Goal: Task Accomplishment & Management: Complete application form

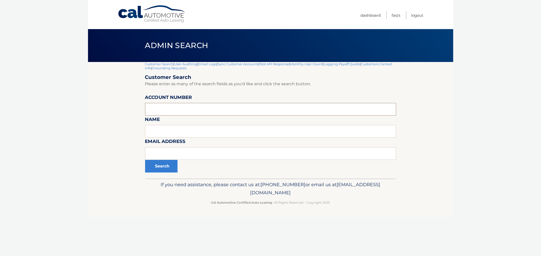
click at [190, 109] on input "text" at bounding box center [270, 109] width 251 height 13
click at [205, 108] on input "text" at bounding box center [270, 109] width 251 height 13
paste input "44455999421"
type input "44455999421"
click at [160, 172] on button "Search" at bounding box center [161, 166] width 32 height 13
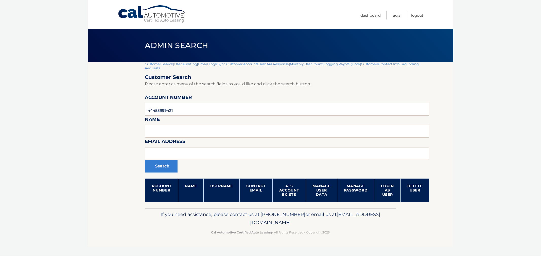
click at [499, 94] on body "Cal Automotive Menu Dashboard FAQ's Logout |" at bounding box center [270, 128] width 541 height 256
click at [167, 63] on link "Customer Search" at bounding box center [159, 64] width 28 height 4
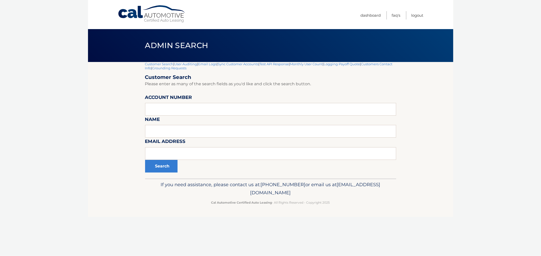
drag, startPoint x: 18, startPoint y: 113, endPoint x: 0, endPoint y: 117, distance: 18.6
click at [18, 113] on body "Cal Automotive Menu Dashboard FAQ's Logout |" at bounding box center [270, 128] width 541 height 256
click at [182, 110] on input "text" at bounding box center [270, 109] width 251 height 13
paste input "44455544293"
type input "44455544293"
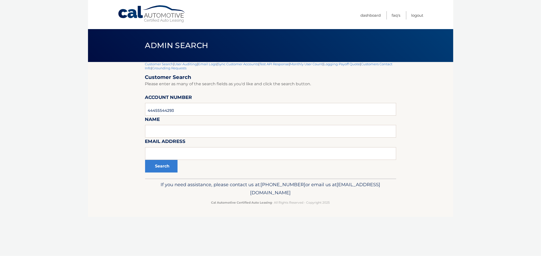
click at [161, 173] on div "Customer Search | User Auditing | Email Logs | Sync Customer Accounts | Test AP…" at bounding box center [270, 120] width 251 height 117
click at [162, 169] on button "Search" at bounding box center [161, 166] width 32 height 13
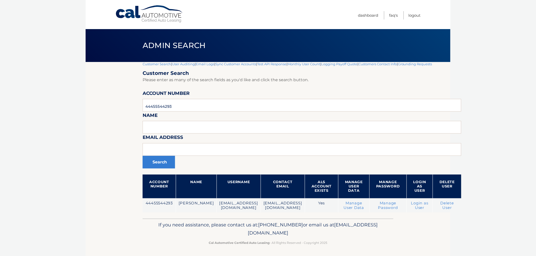
click at [102, 161] on section "Customer Search | User Auditing | Email Logs | Sync Customer Accounts | Test AP…" at bounding box center [268, 140] width 365 height 157
drag, startPoint x: 95, startPoint y: 206, endPoint x: 356, endPoint y: 241, distance: 263.4
click at [356, 240] on div "Cal Automotive Menu Dashboard FAQ's Logout |" at bounding box center [268, 128] width 365 height 256
click at [356, 241] on p "Cal Automotive Certified Auto Leasing - All Rights Reserved - Copyright 2025" at bounding box center [268, 243] width 244 height 5
click at [183, 48] on span "Admin Search" at bounding box center [174, 45] width 63 height 9
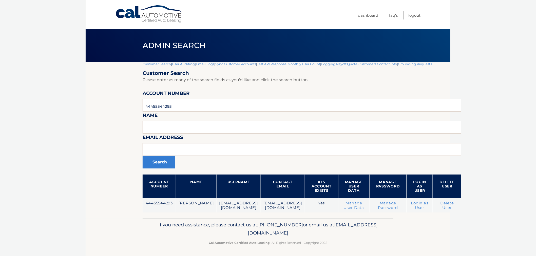
click at [184, 65] on link "User Auditing" at bounding box center [183, 64] width 23 height 4
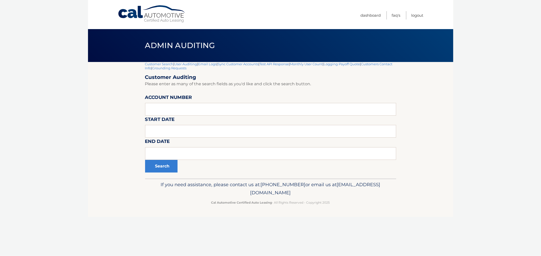
click at [179, 104] on input "tel" at bounding box center [270, 109] width 251 height 13
type input "44455544293"
click at [161, 166] on button "Search" at bounding box center [161, 166] width 32 height 13
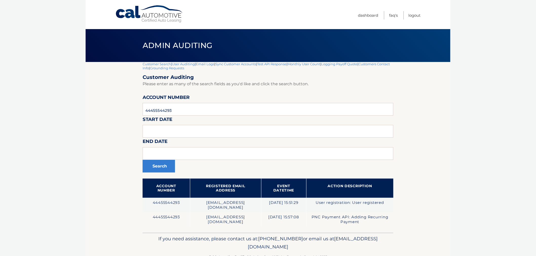
drag, startPoint x: 117, startPoint y: 209, endPoint x: 406, endPoint y: 249, distance: 292.4
click at [399, 237] on div "Cal Automotive Menu Dashboard FAQ's Logout |" at bounding box center [268, 128] width 365 height 256
click at [359, 255] on p "Cal Automotive Certified Auto Leasing - All Rights Reserved - Copyright 2025" at bounding box center [268, 256] width 244 height 5
drag, startPoint x: 342, startPoint y: 249, endPoint x: 170, endPoint y: 229, distance: 173.2
click at [171, 233] on div "If you need assistance, please contact us at: [PHONE_NUMBER] or email us at [EM…" at bounding box center [268, 247] width 251 height 28
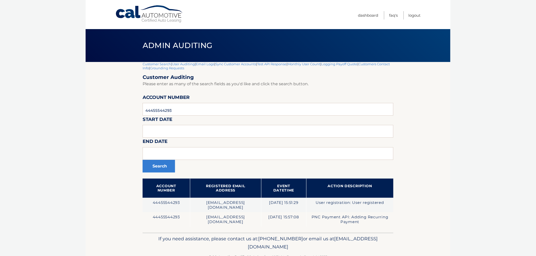
click at [170, 233] on div "If you need assistance, please contact us at: [PHONE_NUMBER] or email us at [EM…" at bounding box center [268, 247] width 251 height 28
drag, startPoint x: 271, startPoint y: 234, endPoint x: 344, endPoint y: 250, distance: 74.4
click at [344, 243] on p "If you need assistance, please contact us at: [PHONE_NUMBER] or email us at [EM…" at bounding box center [268, 243] width 244 height 16
click at [338, 254] on p "Cal Automotive Certified Auto Leasing - All Rights Reserved - Copyright 2025" at bounding box center [268, 256] width 244 height 5
drag, startPoint x: 318, startPoint y: 248, endPoint x: 196, endPoint y: 237, distance: 122.4
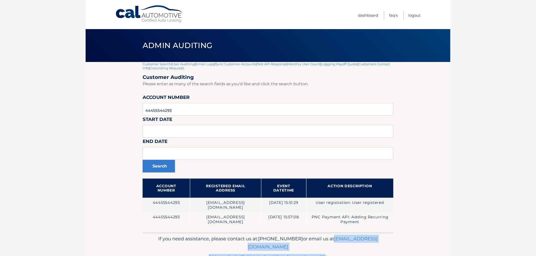
click at [199, 238] on div "If you need assistance, please contact us at: 609-807-3200 or email us at Custo…" at bounding box center [268, 247] width 251 height 28
click at [181, 235] on p "If you need assistance, please contact us at: 609-807-3200 or email us at Custo…" at bounding box center [268, 243] width 244 height 16
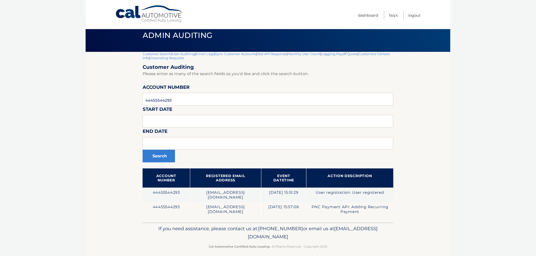
drag, startPoint x: 173, startPoint y: 233, endPoint x: 361, endPoint y: 254, distance: 188.8
click at [361, 254] on footer "If you need assistance, please contact us at: 609-807-3200 or email us at Custo…" at bounding box center [268, 242] width 365 height 39
drag, startPoint x: 346, startPoint y: 247, endPoint x: 313, endPoint y: 243, distance: 34.2
click at [346, 246] on footer "If you need assistance, please contact us at: 609-807-3200 or email us at Custo…" at bounding box center [268, 242] width 365 height 39
click at [168, 236] on div "If you need assistance, please contact us at: 609-807-3200 or email us at Custo…" at bounding box center [268, 237] width 251 height 28
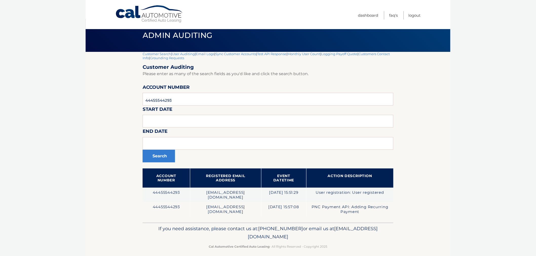
drag, startPoint x: 40, startPoint y: 68, endPoint x: 34, endPoint y: 65, distance: 5.9
click at [36, 66] on body "Cal Automotive Menu Dashboard FAQ's Logout |" at bounding box center [268, 118] width 536 height 256
drag, startPoint x: 194, startPoint y: 102, endPoint x: 84, endPoint y: 97, distance: 110.3
click at [84, 97] on body "Cal Automotive Menu Dashboard FAQ's Logout |" at bounding box center [268, 118] width 536 height 256
click at [152, 55] on link "Customer Search" at bounding box center [157, 54] width 28 height 4
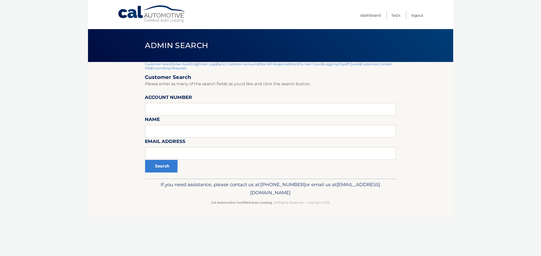
click at [231, 161] on div "Search" at bounding box center [270, 166] width 251 height 13
click at [231, 152] on input "text" at bounding box center [270, 154] width 251 height 13
paste input "lccesq@msn.com>"
type input "[EMAIL_ADDRESS][DOMAIN_NAME]"
click at [145, 160] on button "Search" at bounding box center [161, 166] width 32 height 13
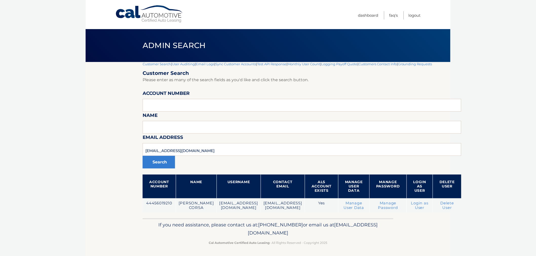
click at [145, 219] on div "Customer Search | User Auditing | Email Logs | Sync Customer Accounts | Test AP…" at bounding box center [302, 140] width 319 height 157
drag, startPoint x: 136, startPoint y: 227, endPoint x: 359, endPoint y: 252, distance: 223.9
click at [358, 244] on footer "If you need assistance, please contact us at: [PHONE_NUMBER] or email us at [EM…" at bounding box center [268, 238] width 365 height 39
click at [359, 252] on footer "If you need assistance, please contact us at: [PHONE_NUMBER] or email us at [EM…" at bounding box center [268, 238] width 365 height 39
drag, startPoint x: 358, startPoint y: 251, endPoint x: 172, endPoint y: 224, distance: 187.7
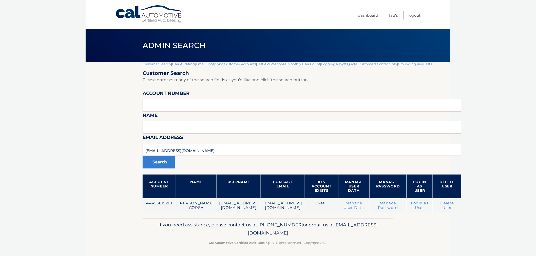
click at [173, 224] on footer "If you need assistance, please contact us at: [PHONE_NUMBER] or email us at [EM…" at bounding box center [268, 238] width 365 height 39
click at [171, 227] on p "If you need assistance, please contact us at: [PHONE_NUMBER] or email us at [EM…" at bounding box center [268, 229] width 244 height 16
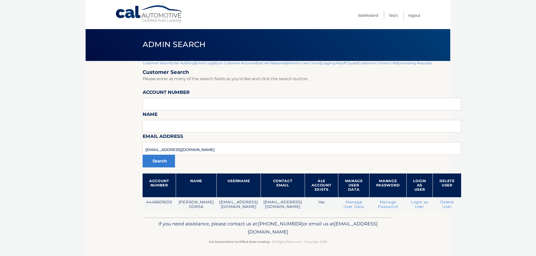
drag, startPoint x: 259, startPoint y: 123, endPoint x: 366, endPoint y: 259, distance: 173.0
click at [366, 255] on html "Cal Automotive Menu Dashboard FAQ's Logout" at bounding box center [268, 127] width 536 height 256
click at [363, 251] on footer "If you need assistance, please contact us at: [PHONE_NUMBER] or email us at [EM…" at bounding box center [268, 237] width 365 height 39
drag, startPoint x: 353, startPoint y: 247, endPoint x: 121, endPoint y: 42, distance: 309.2
click at [121, 42] on div "Cal Automotive Menu Dashboard FAQ's Logout |" at bounding box center [268, 127] width 365 height 256
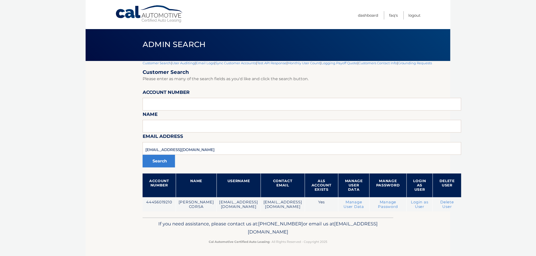
click at [123, 41] on div "Admin Search" at bounding box center [268, 44] width 365 height 33
drag, startPoint x: 116, startPoint y: 38, endPoint x: 373, endPoint y: 241, distance: 327.8
click at [373, 241] on div "Cal Automotive Menu Dashboard FAQ's Logout |" at bounding box center [268, 127] width 365 height 256
click at [374, 241] on p "Cal Automotive Certified Auto Leasing - All Rights Reserved - Copyright 2025" at bounding box center [268, 242] width 244 height 5
drag, startPoint x: 340, startPoint y: 240, endPoint x: 139, endPoint y: 36, distance: 286.0
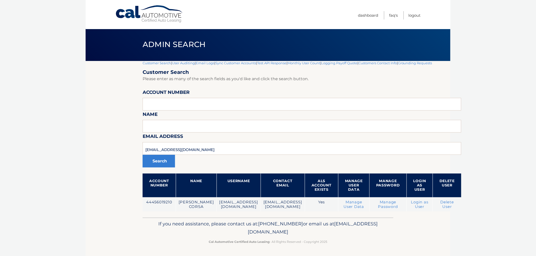
click at [140, 37] on div "Cal Automotive Menu Dashboard FAQ's Logout |" at bounding box center [268, 127] width 365 height 256
click at [139, 38] on h1 "Admin Search" at bounding box center [174, 44] width 75 height 13
drag, startPoint x: 139, startPoint y: 36, endPoint x: 339, endPoint y: 241, distance: 286.4
click at [339, 241] on div "Cal Automotive Menu Dashboard FAQ's Logout |" at bounding box center [268, 127] width 365 height 256
click at [339, 241] on p "Cal Automotive Certified Auto Leasing - All Rights Reserved - Copyright 2025" at bounding box center [268, 242] width 244 height 5
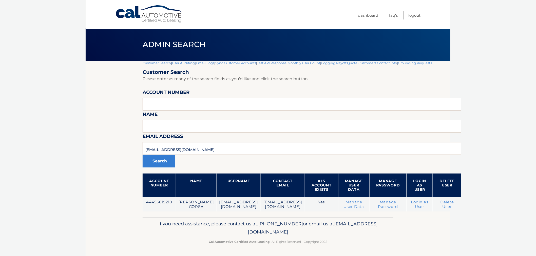
click at [442, 217] on div "Customer Search | User Auditing | Email Logs | Sync Customer Accounts | Test AP…" at bounding box center [302, 139] width 319 height 157
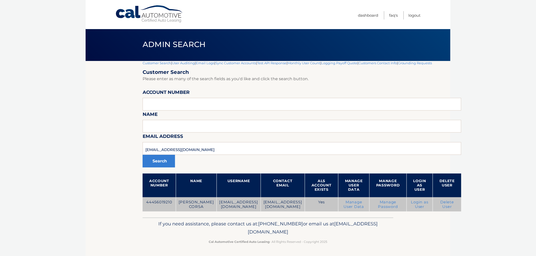
click at [378, 205] on link "Manage Password" at bounding box center [388, 204] width 20 height 9
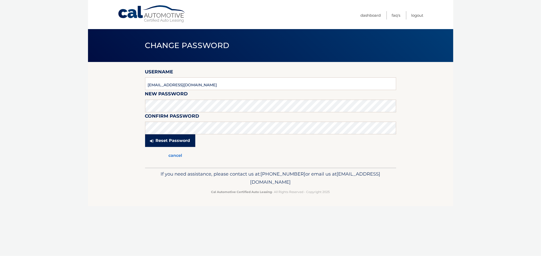
click at [161, 142] on button "Reset Password" at bounding box center [170, 141] width 50 height 13
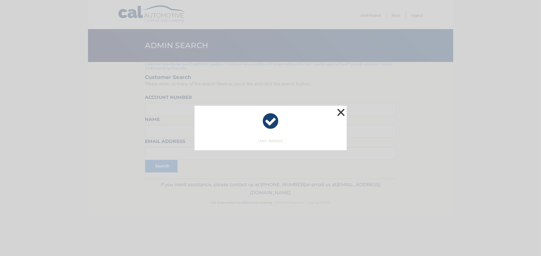
click at [344, 116] on button "×" at bounding box center [341, 112] width 10 height 10
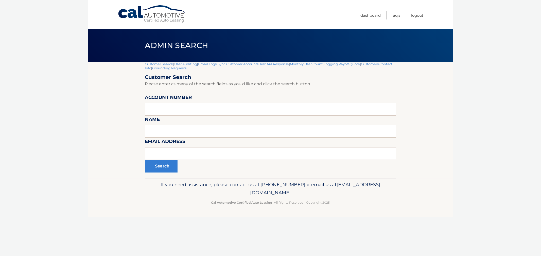
drag, startPoint x: 184, startPoint y: 63, endPoint x: 340, endPoint y: 216, distance: 218.5
click at [340, 216] on div "Cal Automotive Menu Dashboard FAQ's Logout |" at bounding box center [270, 128] width 365 height 256
click at [123, 116] on section "Customer Search | User Auditing | Email Logs | Sync Customer Accounts | Test AP…" at bounding box center [270, 120] width 365 height 117
click at [154, 105] on input "text" at bounding box center [270, 109] width 251 height 13
paste input "44456023830"
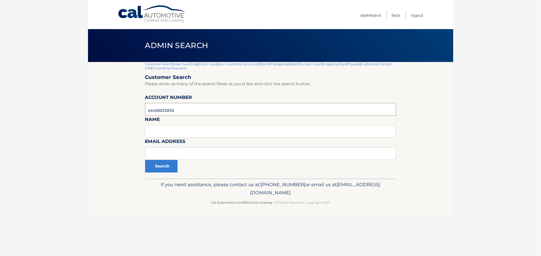
type input "44456023830"
click at [145, 160] on button "Search" at bounding box center [161, 166] width 32 height 13
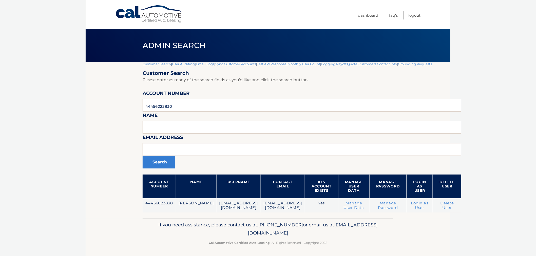
click at [364, 250] on footer "If you need assistance, please contact us at: [PHONE_NUMBER] or email us at [EM…" at bounding box center [268, 238] width 365 height 39
drag, startPoint x: 343, startPoint y: 248, endPoint x: 118, endPoint y: 188, distance: 232.8
click at [118, 188] on div "Cal Automotive Menu Dashboard FAQ's Logout |" at bounding box center [268, 128] width 365 height 256
click at [117, 188] on section "Customer Search | User Auditing | Email Logs | Sync Customer Accounts | Test AP…" at bounding box center [268, 140] width 365 height 157
click at [181, 103] on input "44456023830" at bounding box center [302, 105] width 319 height 13
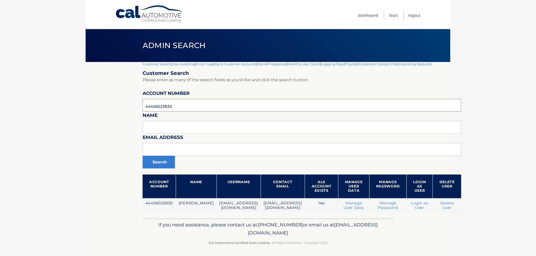
click at [181, 103] on input "44456023830" at bounding box center [302, 105] width 319 height 13
paste input "5999421"
type input "44455999421"
click at [143, 156] on button "Search" at bounding box center [159, 162] width 32 height 13
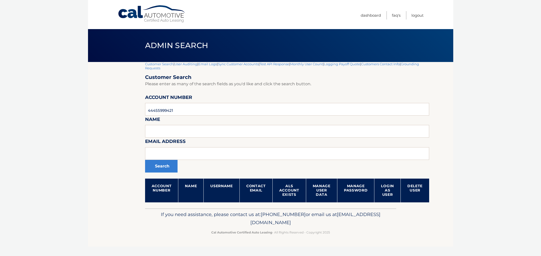
click at [98, 144] on section "Customer Search | User Auditing | Email Logs | Sync Customer Accounts | Test AP…" at bounding box center [270, 135] width 365 height 147
drag, startPoint x: 190, startPoint y: 215, endPoint x: 386, endPoint y: 240, distance: 197.8
click at [386, 240] on footer "If you need assistance, please contact us at: [PHONE_NUMBER] or email us at [EM…" at bounding box center [270, 228] width 365 height 39
click at [386, 241] on footer "If you need assistance, please contact us at: [PHONE_NUMBER] or email us at [EM…" at bounding box center [270, 228] width 365 height 39
drag, startPoint x: 305, startPoint y: 240, endPoint x: 170, endPoint y: 207, distance: 139.4
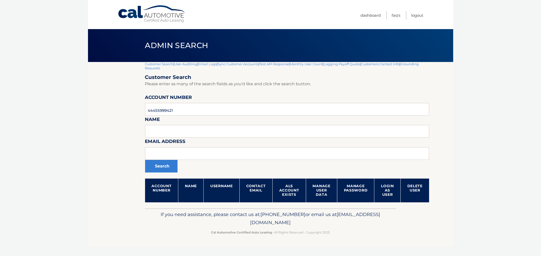
click at [170, 206] on div "Cal Automotive Menu Dashboard FAQ's Logout |" at bounding box center [270, 128] width 365 height 256
click at [168, 219] on p "If you need assistance, please contact us at: 609-807-3200 or email us at Custo…" at bounding box center [270, 219] width 244 height 16
click at [180, 222] on p "If you need assistance, please contact us at: 609-807-3200 or email us at Custo…" at bounding box center [270, 219] width 244 height 16
drag, startPoint x: 178, startPoint y: 214, endPoint x: 374, endPoint y: 247, distance: 198.8
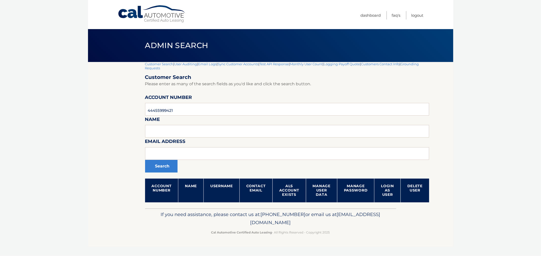
click at [378, 249] on div "Cal Automotive Menu Dashboard FAQ's Logout |" at bounding box center [270, 128] width 365 height 256
click at [374, 247] on div "Cal Automotive Menu Dashboard FAQ's Logout |" at bounding box center [270, 128] width 365 height 256
drag, startPoint x: 365, startPoint y: 244, endPoint x: 174, endPoint y: 221, distance: 193.0
click at [174, 221] on footer "If you need assistance, please contact us at: 609-807-3200 or email us at Custo…" at bounding box center [270, 228] width 365 height 39
click at [172, 217] on p "If you need assistance, please contact us at: 609-807-3200 or email us at Custo…" at bounding box center [270, 219] width 244 height 16
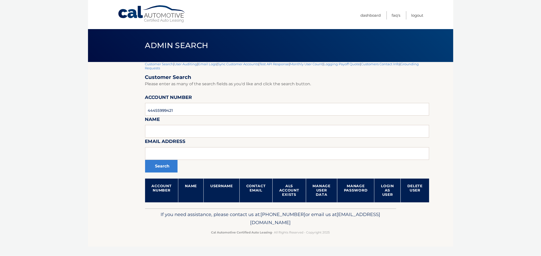
drag, startPoint x: 200, startPoint y: 216, endPoint x: 341, endPoint y: 240, distance: 143.0
click at [341, 240] on footer "If you need assistance, please contact us at: 609-807-3200 or email us at Custo…" at bounding box center [270, 228] width 365 height 39
click at [341, 239] on footer "If you need assistance, please contact us at: 609-807-3200 or email us at Custo…" at bounding box center [270, 228] width 365 height 39
drag, startPoint x: 317, startPoint y: 237, endPoint x: 175, endPoint y: 215, distance: 143.6
click at [175, 215] on footer "If you need assistance, please contact us at: 609-807-3200 or email us at Custo…" at bounding box center [270, 228] width 365 height 39
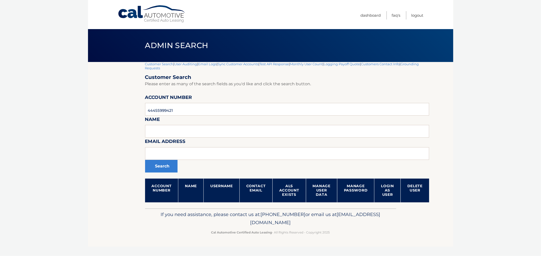
click at [175, 215] on p "If you need assistance, please contact us at: 609-807-3200 or email us at Custo…" at bounding box center [270, 219] width 244 height 16
click at [128, 94] on section "Customer Search | User Auditing | Email Logs | Sync Customer Accounts | Test AP…" at bounding box center [270, 135] width 365 height 147
drag, startPoint x: 136, startPoint y: 40, endPoint x: 362, endPoint y: 239, distance: 301.0
click at [362, 239] on div "Cal Automotive Menu Dashboard FAQ's Logout |" at bounding box center [270, 128] width 365 height 256
click at [362, 239] on footer "If you need assistance, please contact us at: 609-807-3200 or email us at Custo…" at bounding box center [270, 228] width 365 height 39
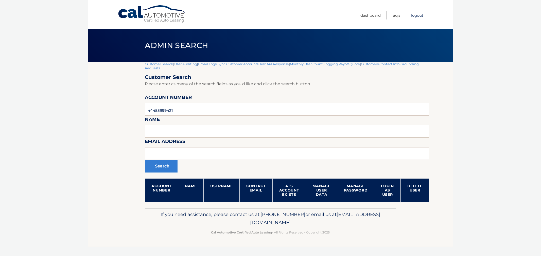
click at [415, 14] on link "Logout" at bounding box center [417, 15] width 12 height 8
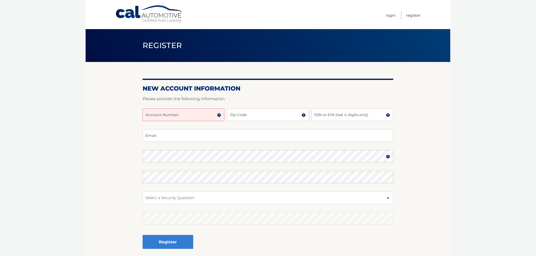
click at [158, 117] on input "Account Number" at bounding box center [184, 115] width 82 height 13
type input "44455999421"
click at [257, 117] on input "Zip Code" at bounding box center [268, 115] width 82 height 13
paste input "14615"
type input "14615"
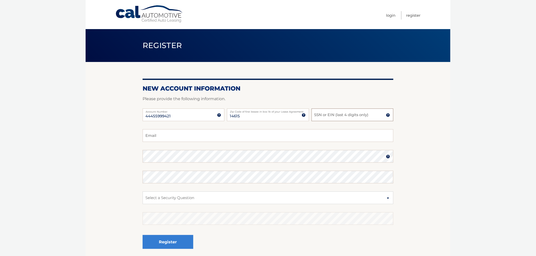
click at [333, 114] on input "SSN or EIN (last 4 digits only)" at bounding box center [353, 115] width 82 height 13
type input "5343"
click at [182, 137] on input "Email" at bounding box center [268, 136] width 251 height 13
paste input "marleneteresa519@gmail.com"
type input "marleneteresa519@gmail.com"
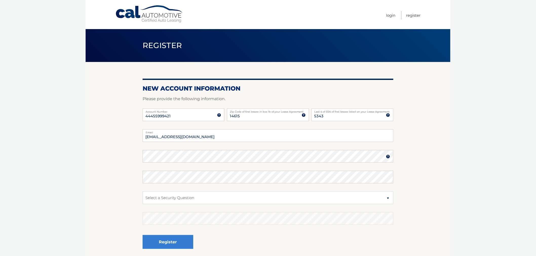
click at [119, 135] on section "New Account Information Please provide the following information. 44455999421 A…" at bounding box center [268, 161] width 365 height 198
click at [208, 136] on input "marleneteresa519@gmail.com" at bounding box center [268, 136] width 251 height 13
click at [123, 149] on section "New Account Information Please provide the following information. 44455999421 A…" at bounding box center [268, 161] width 365 height 198
select select "3"
click at [173, 236] on button "Register" at bounding box center [168, 242] width 51 height 14
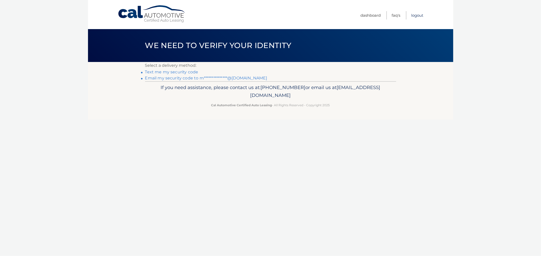
click at [414, 13] on link "Logout" at bounding box center [417, 15] width 12 height 8
